Goal: Answer question/provide support: Share knowledge or assist other users

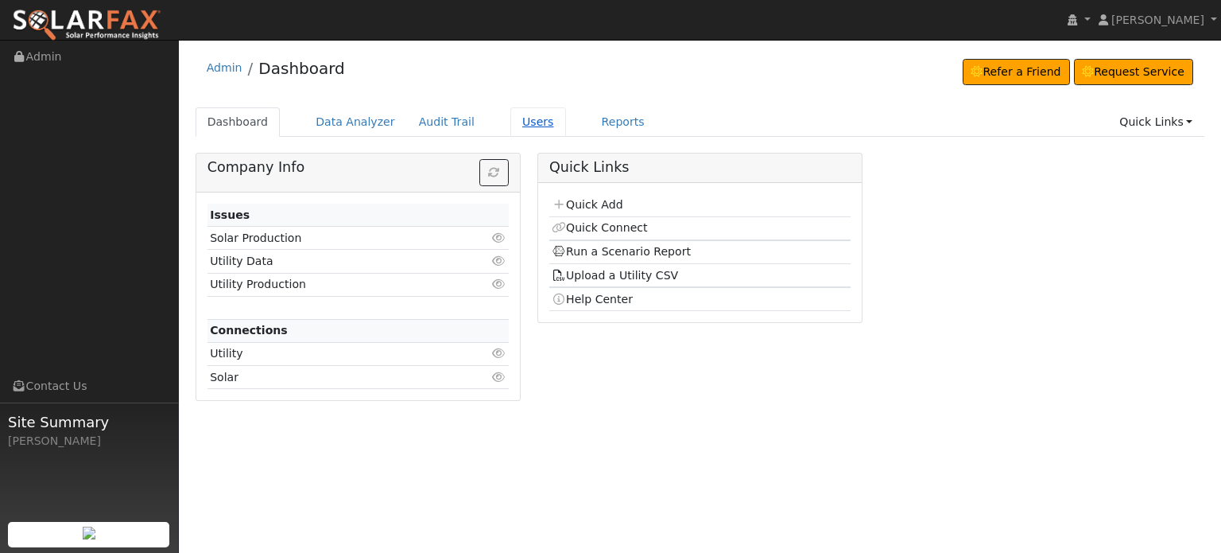
click at [510, 119] on link "Users" at bounding box center [538, 121] width 56 height 29
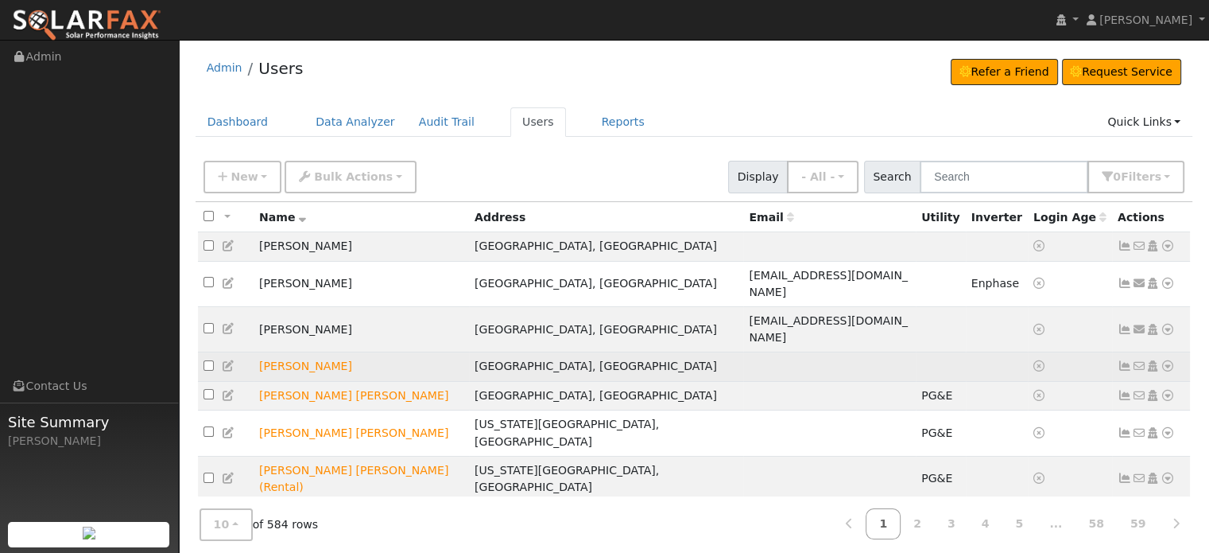
click at [1167, 360] on icon at bounding box center [1168, 365] width 14 height 11
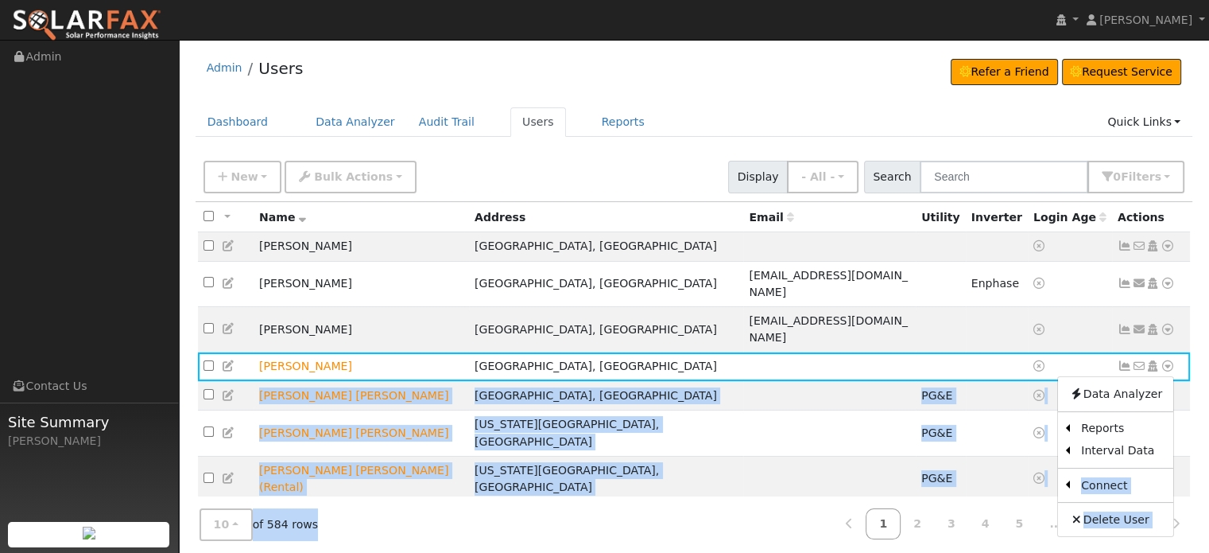
drag, startPoint x: 995, startPoint y: 425, endPoint x: 744, endPoint y: 537, distance: 274.1
click at [751, 533] on div "All None All on page None on page Name Address Email Utility Inverter Login Age…" at bounding box center [695, 455] width 998 height 506
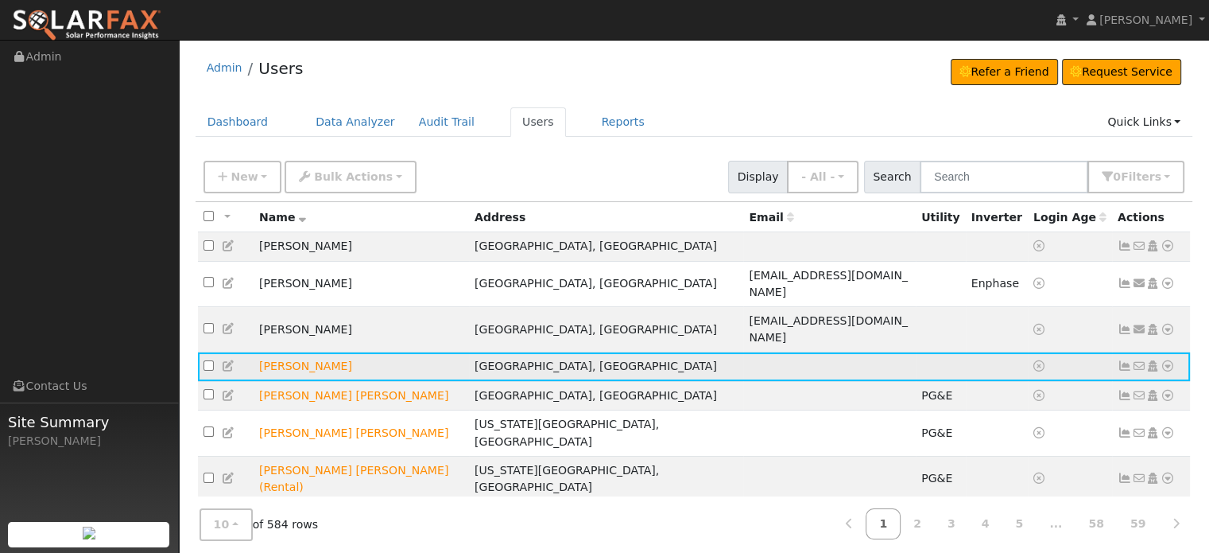
click at [1165, 360] on icon at bounding box center [1168, 365] width 14 height 11
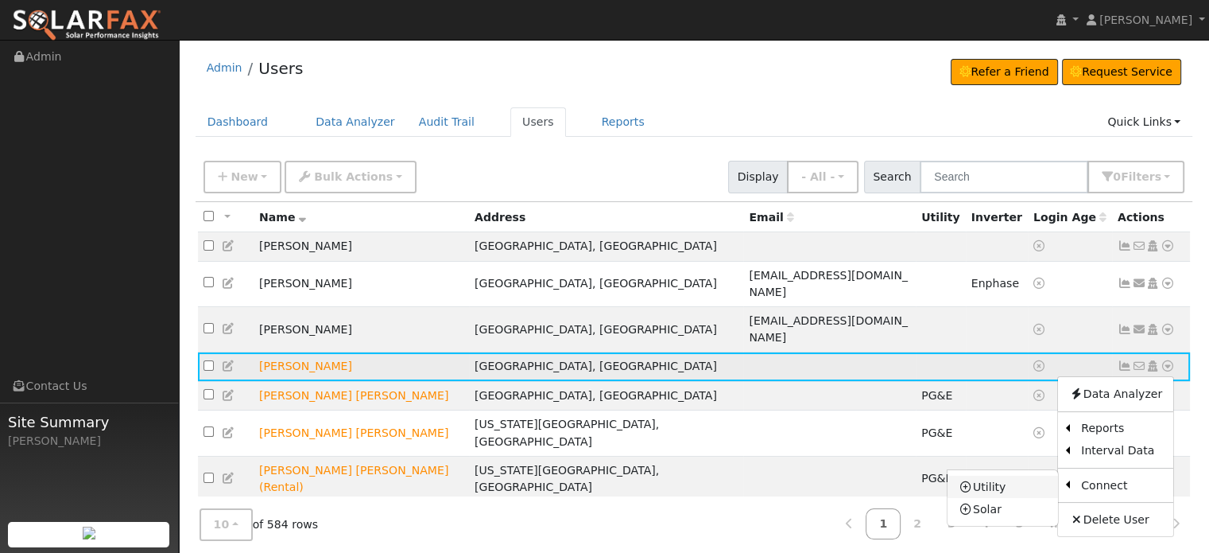
click at [995, 475] on link "Utility" at bounding box center [1003, 486] width 111 height 22
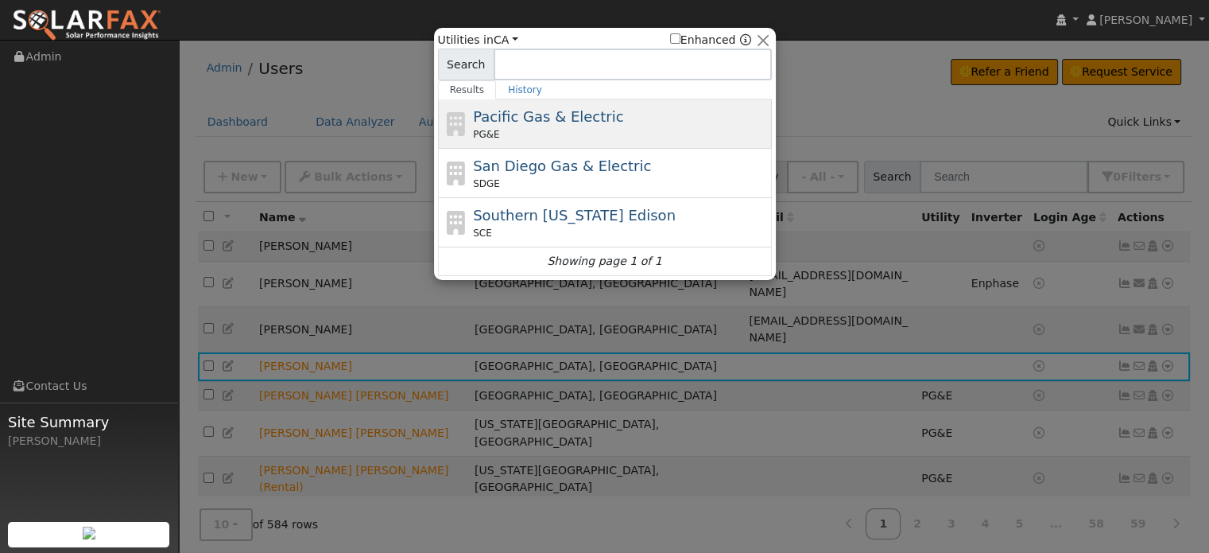
click at [555, 124] on span "Pacific Gas & Electric" at bounding box center [548, 116] width 150 height 17
